Goal: Find specific page/section: Find specific page/section

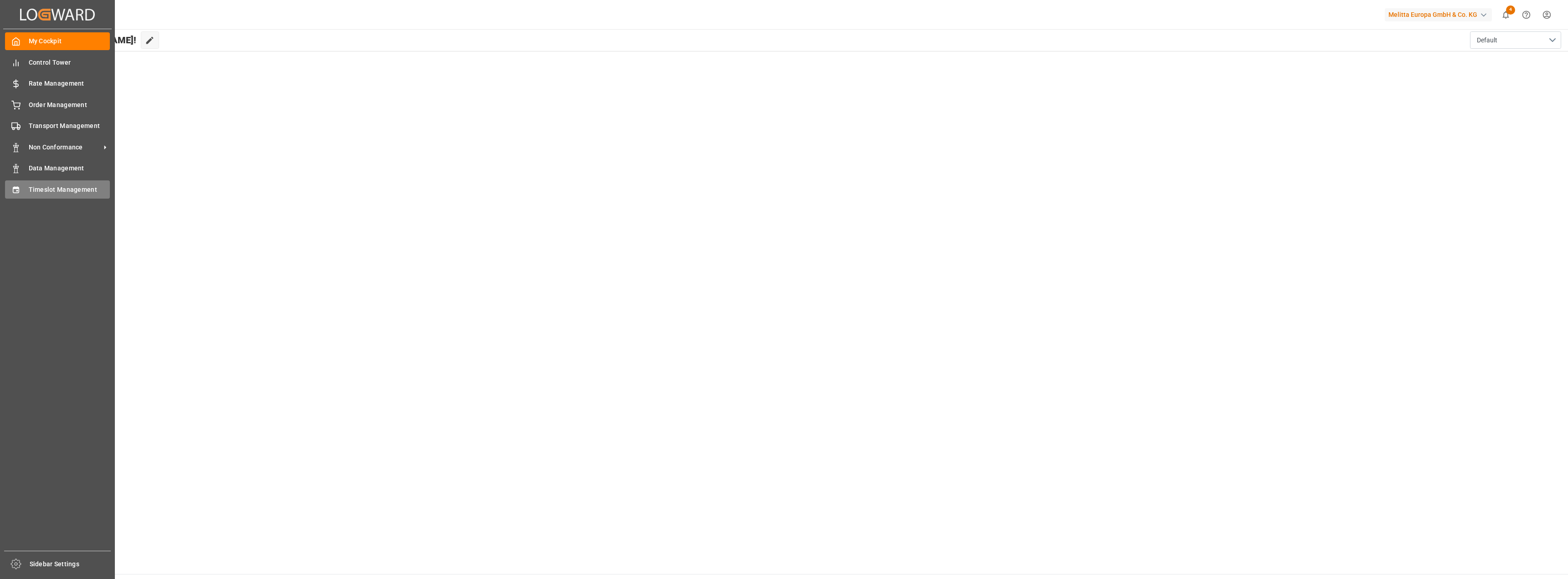
click at [26, 184] on div "Timeslot Management Timeslot Management" at bounding box center [57, 189] width 105 height 18
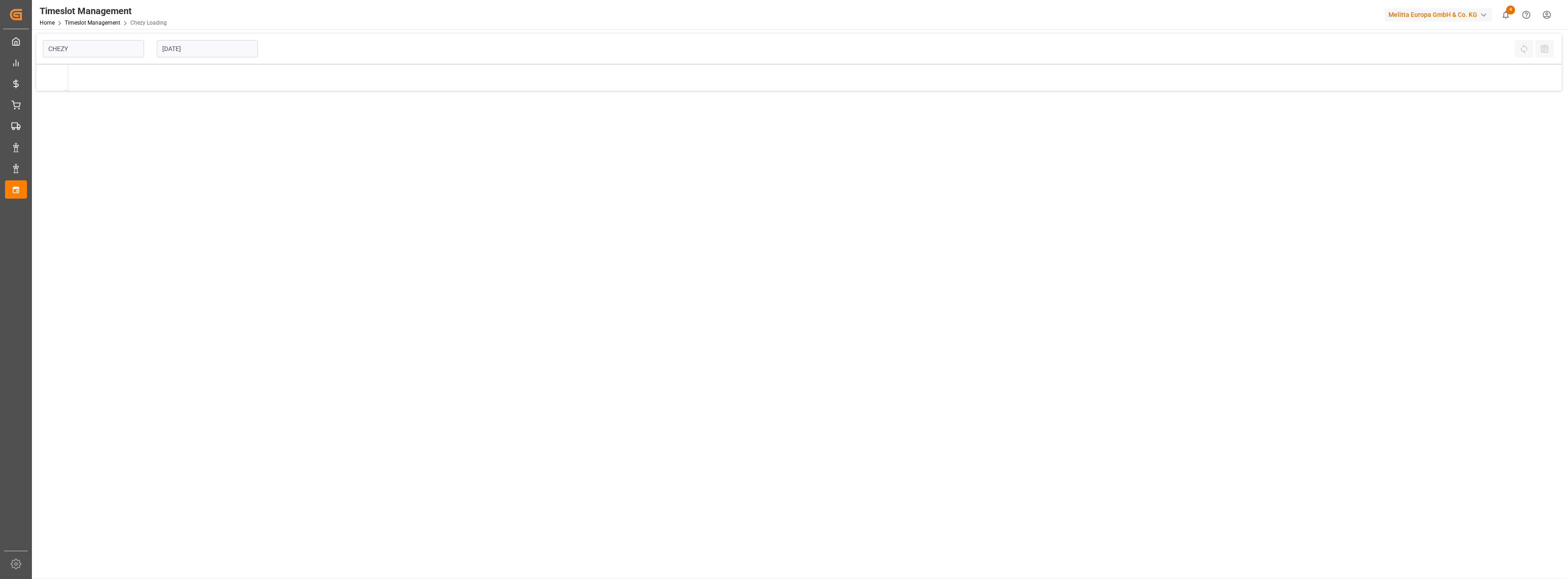
type input "Chezy Loading"
